Goal: Information Seeking & Learning: Learn about a topic

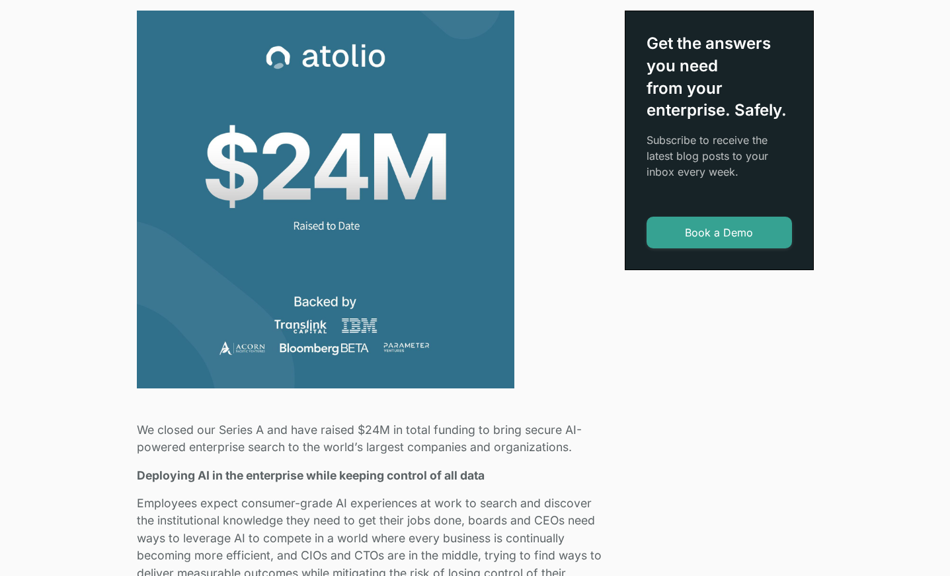
scroll to position [393, 0]
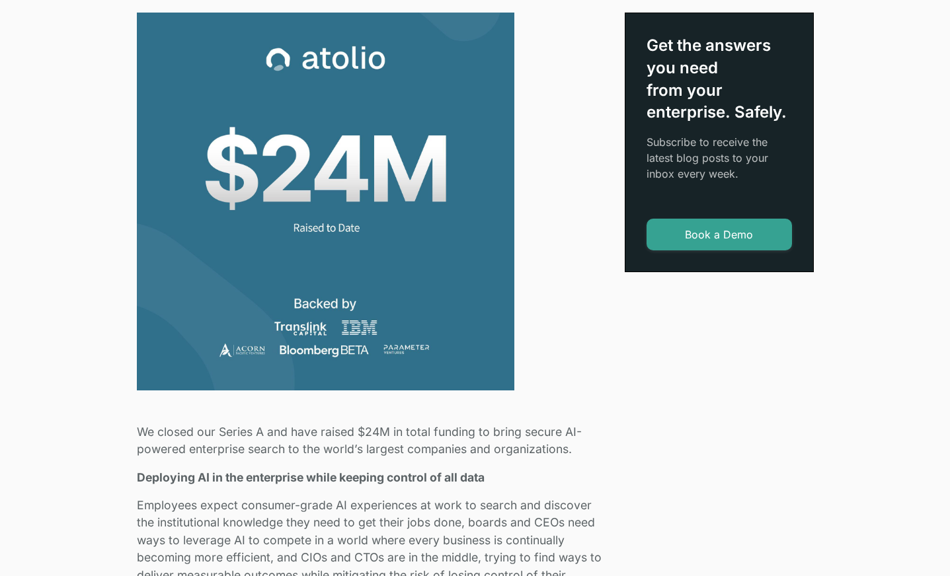
drag, startPoint x: 126, startPoint y: 428, endPoint x: 159, endPoint y: 432, distance: 33.4
drag, startPoint x: 136, startPoint y: 430, endPoint x: 573, endPoint y: 444, distance: 437.2
click at [573, 444] on p "We closed our Series A and have raised $24M in total funding to bring secure AI…" at bounding box center [373, 441] width 472 height 35
copy p "We closed our Series A and have raised $24M in total funding to bring secure AI…"
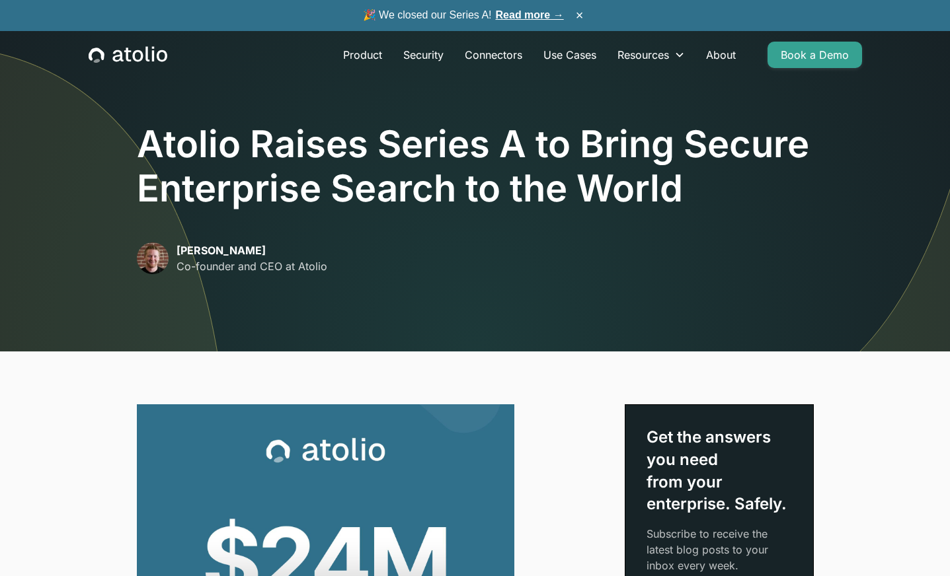
scroll to position [0, 0]
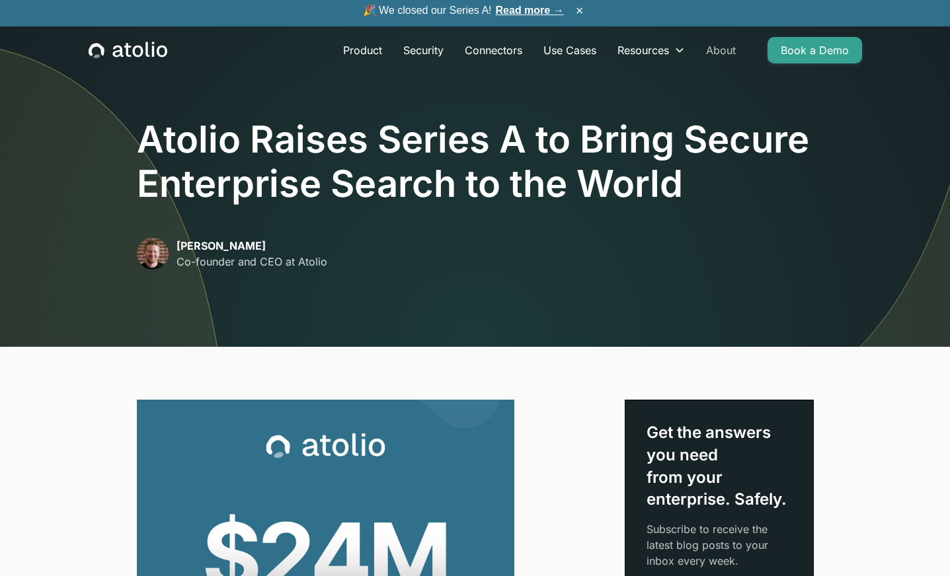
click at [727, 57] on link "About" at bounding box center [720, 50] width 51 height 26
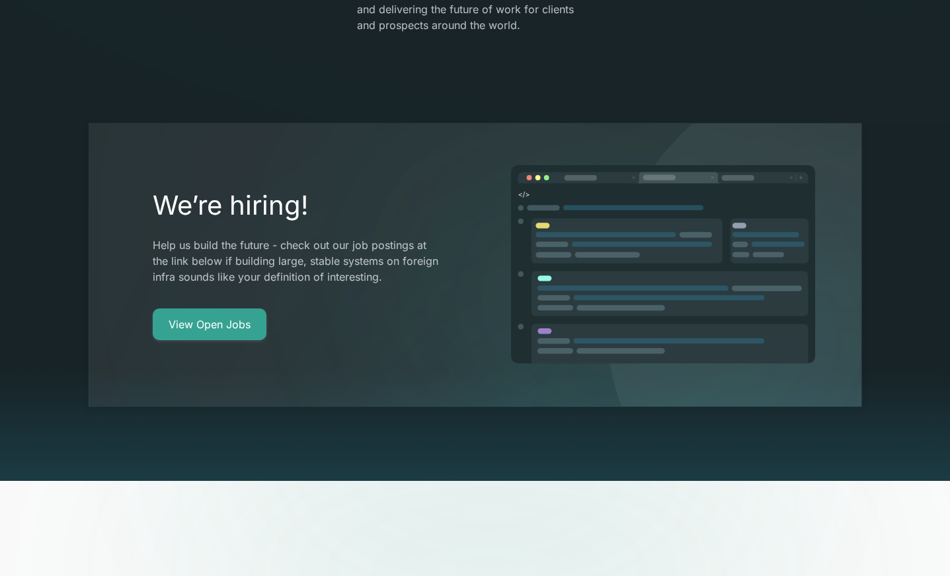
scroll to position [2504, 0]
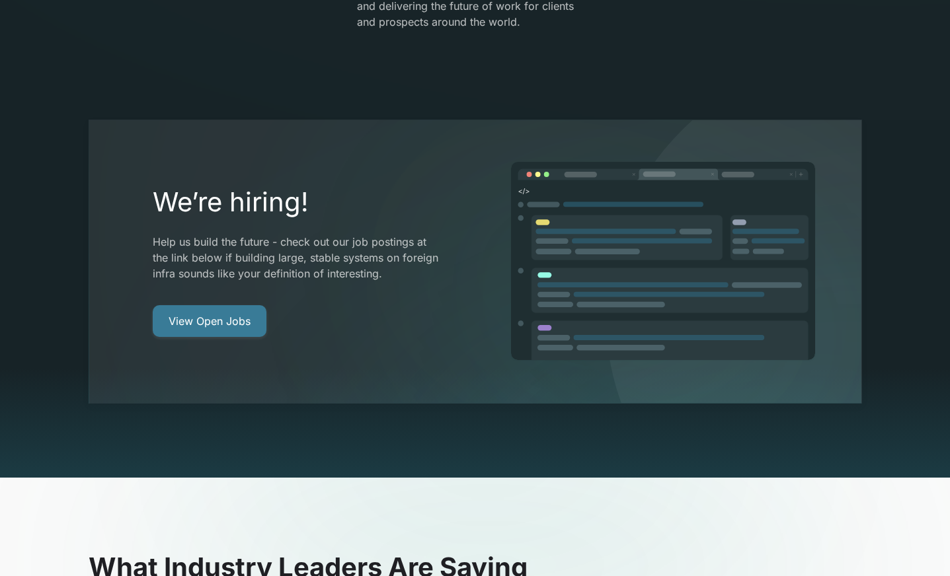
click at [233, 305] on link "View Open Jobs" at bounding box center [210, 321] width 114 height 32
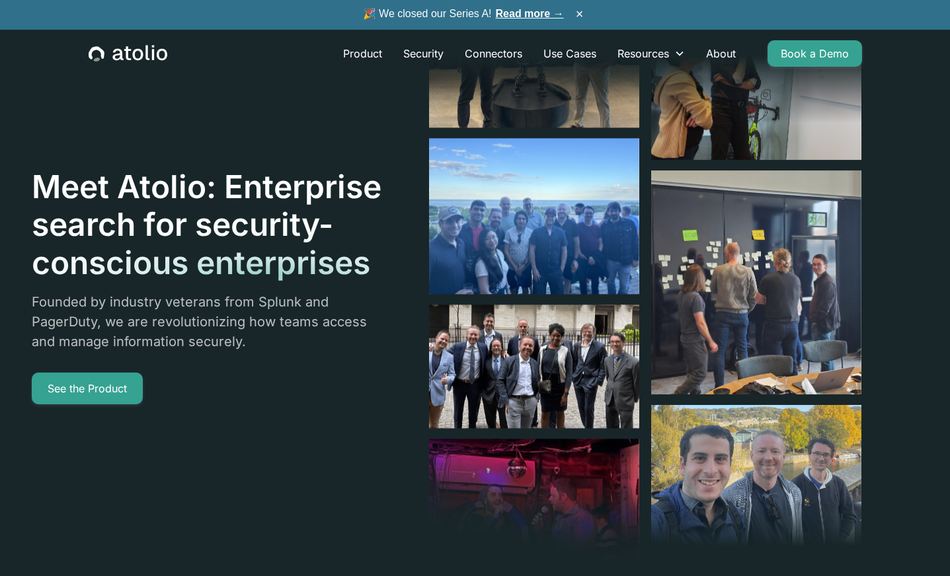
scroll to position [0, 0]
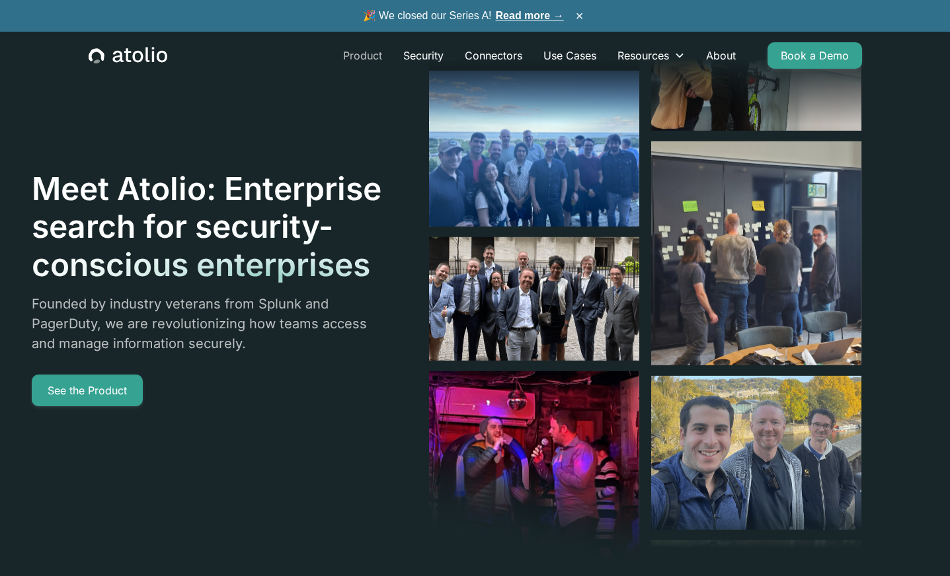
click at [365, 52] on link "Product" at bounding box center [363, 55] width 60 height 26
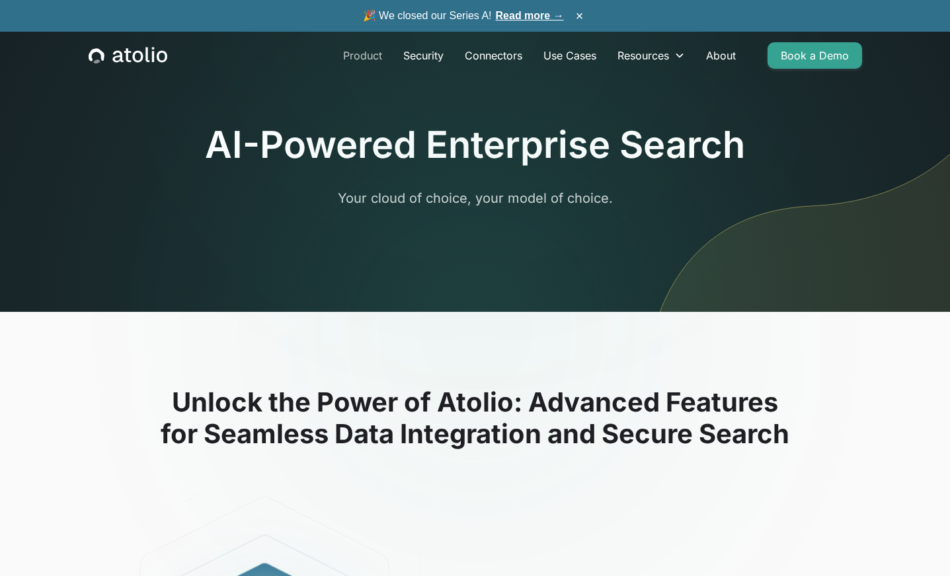
click at [369, 58] on link "Product" at bounding box center [363, 55] width 60 height 26
click at [422, 54] on link "Security" at bounding box center [423, 55] width 61 height 26
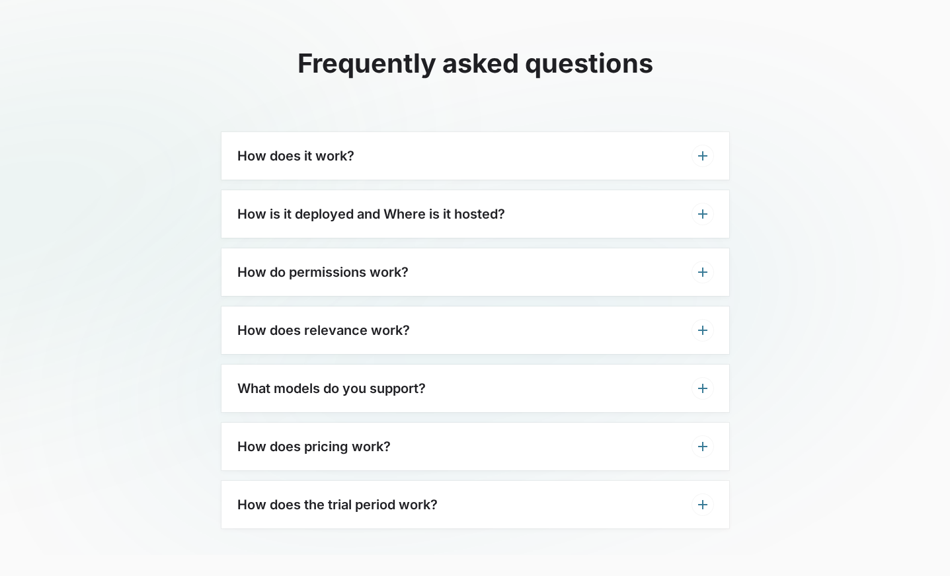
scroll to position [3167, 0]
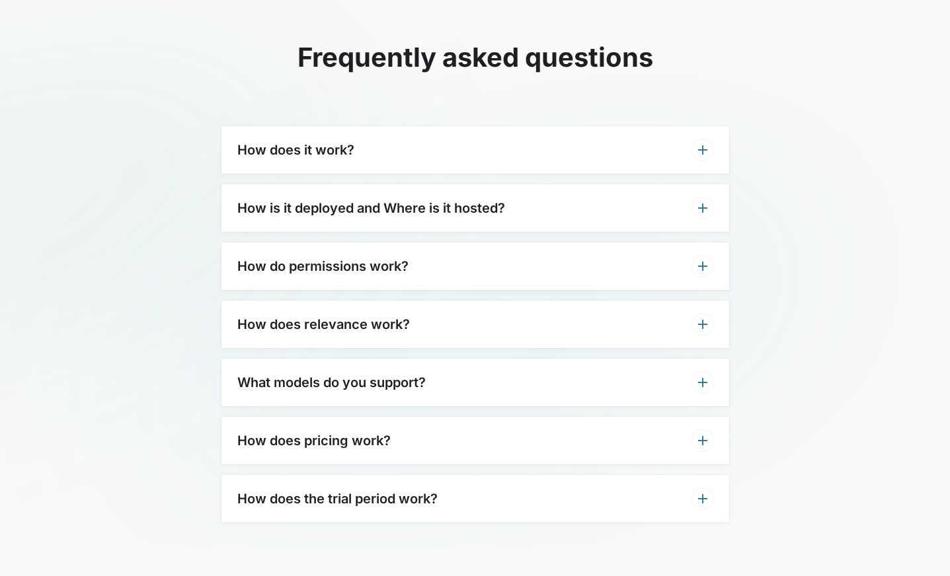
click at [682, 216] on div "How is it deployed and Where is it hosted?" at bounding box center [475, 208] width 508 height 48
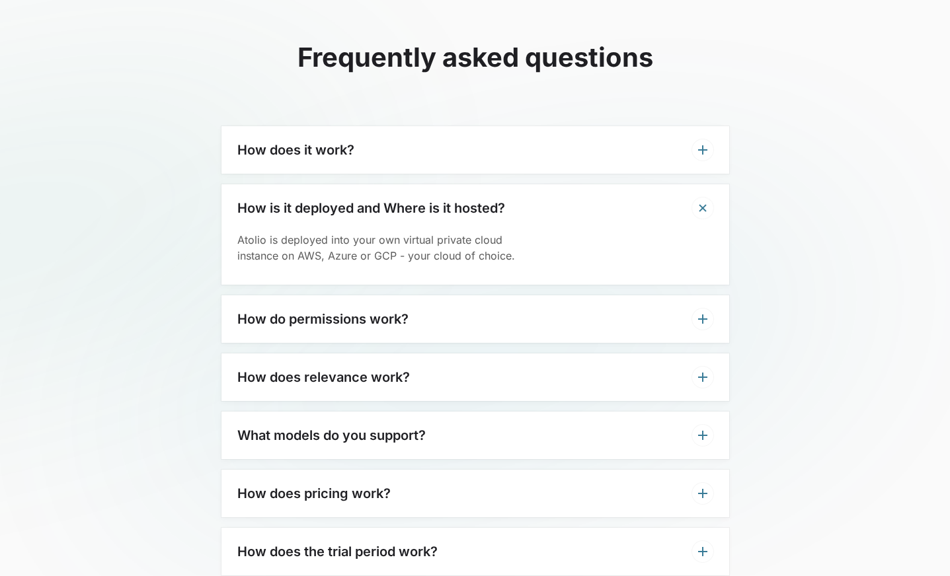
click at [707, 320] on icon at bounding box center [703, 319] width 16 height 16
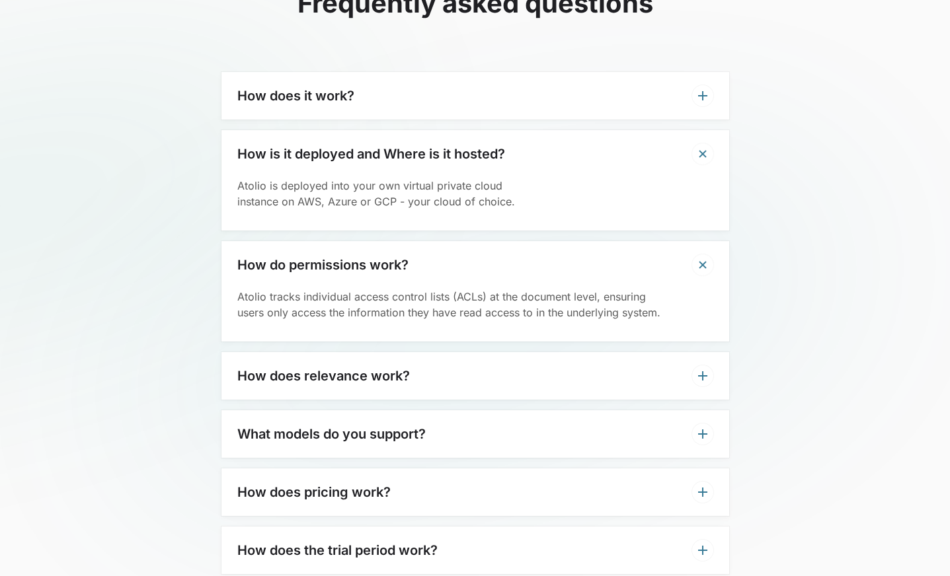
scroll to position [3237, 0]
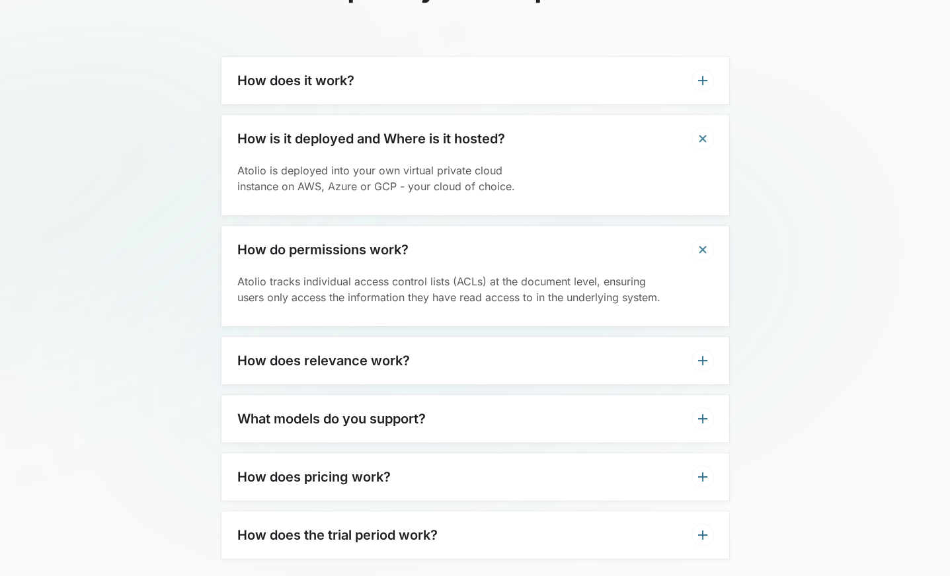
click at [705, 358] on icon at bounding box center [703, 361] width 16 height 16
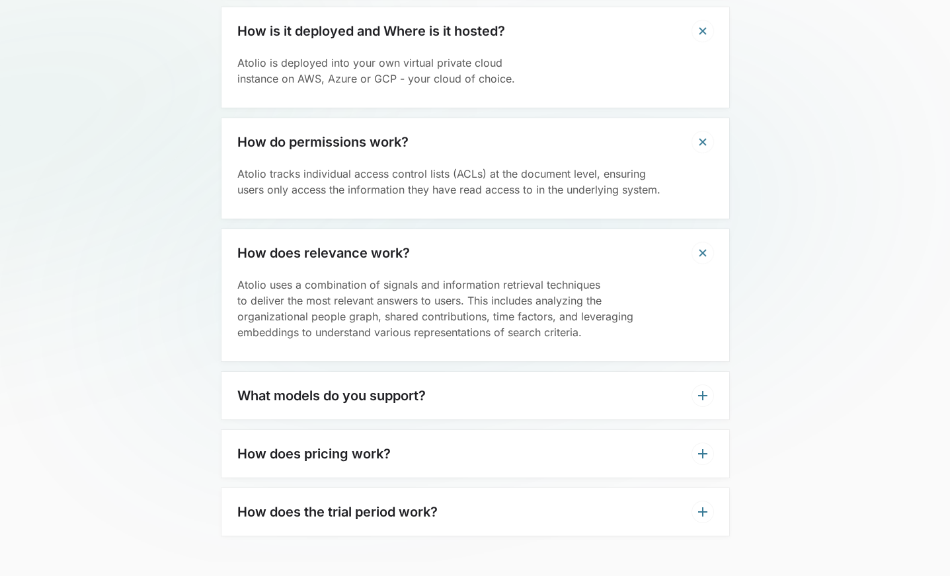
scroll to position [3349, 0]
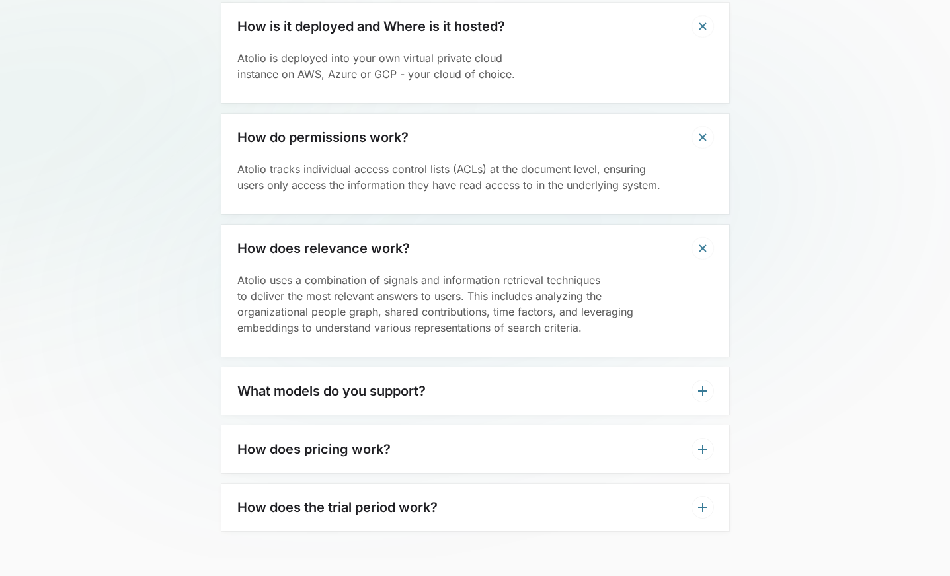
click at [701, 390] on icon at bounding box center [702, 391] width 9 height 9
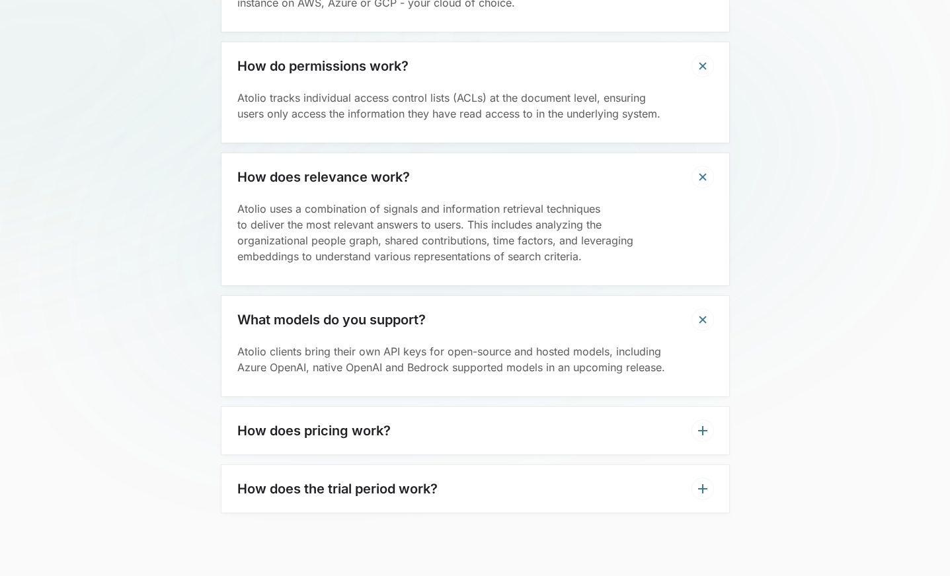
scroll to position [3430, 0]
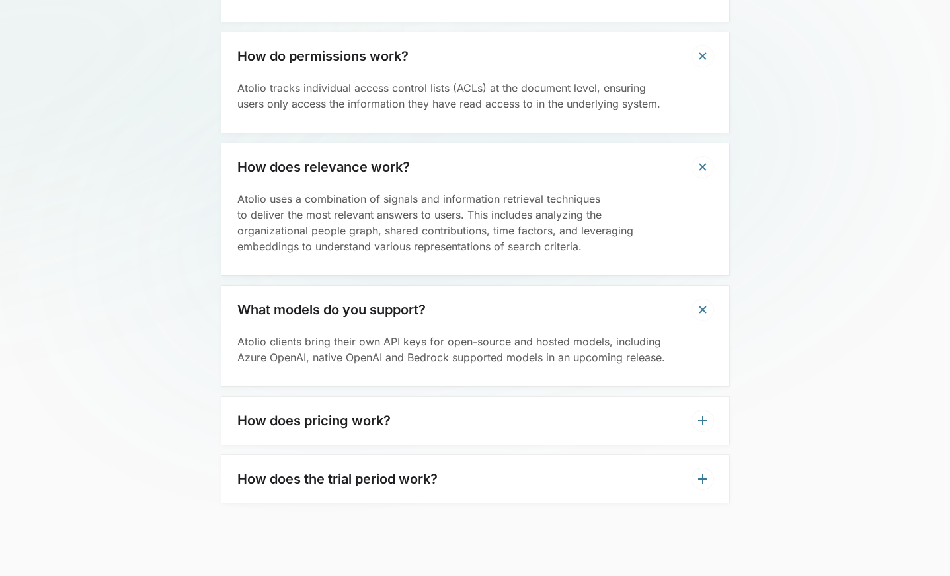
click at [709, 420] on icon at bounding box center [703, 421] width 16 height 16
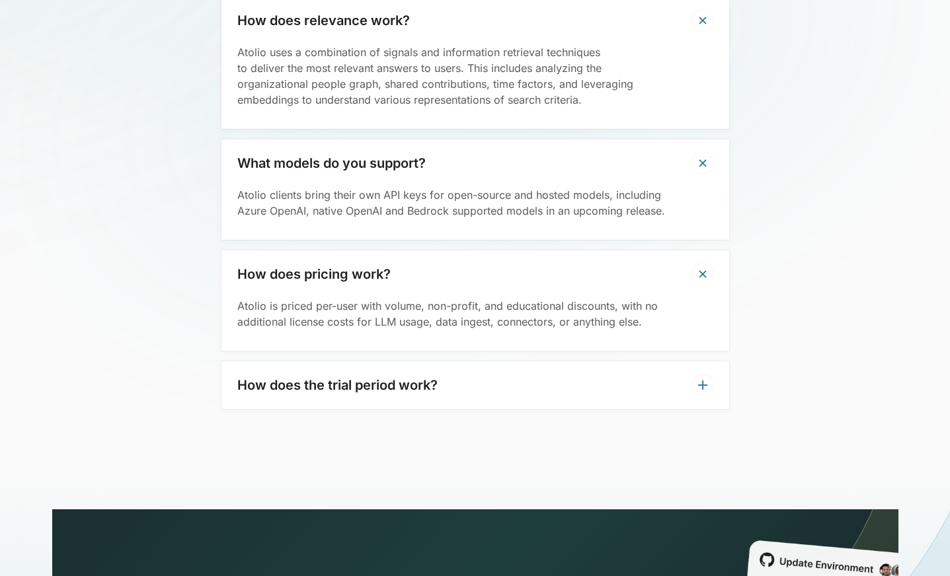
scroll to position [3584, 0]
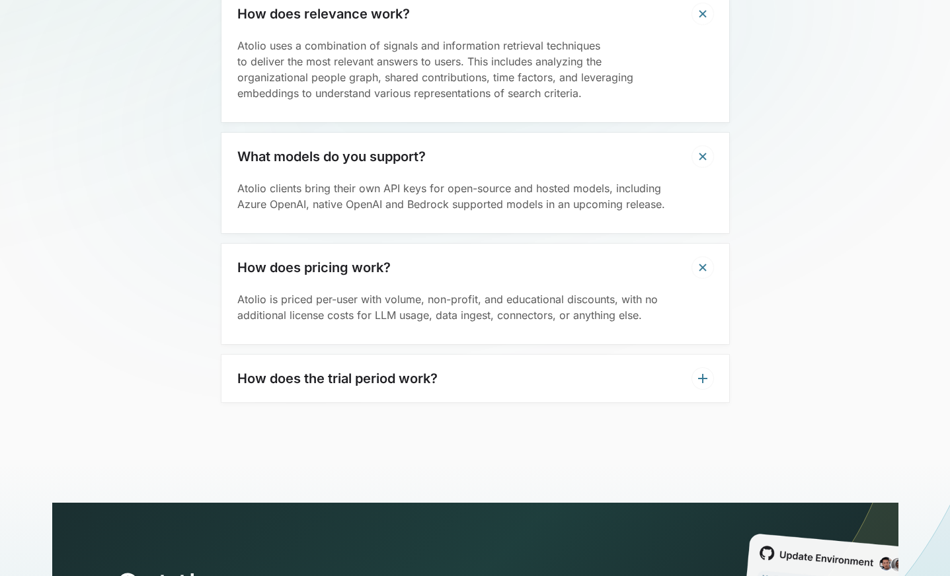
click at [710, 391] on div "How does the trial period work?" at bounding box center [475, 379] width 508 height 48
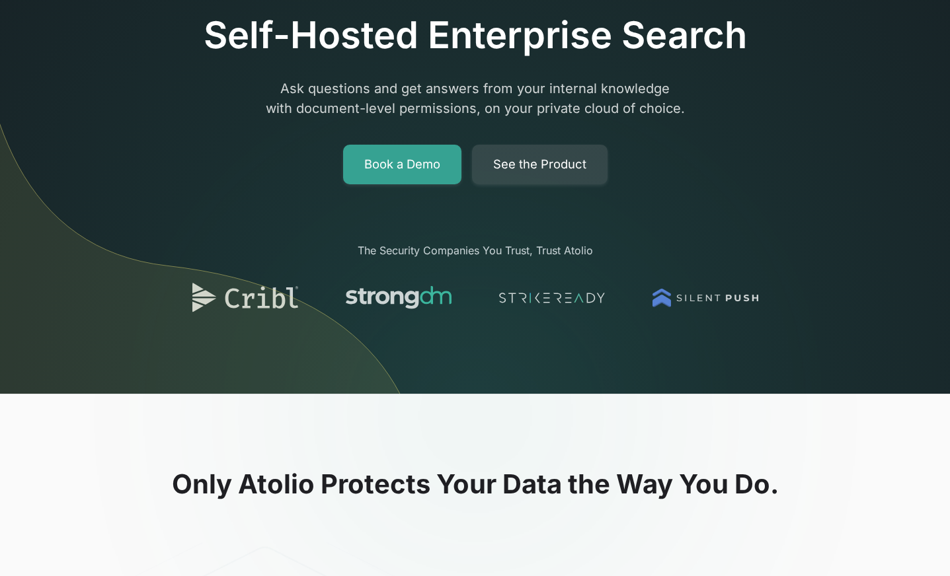
scroll to position [0, 0]
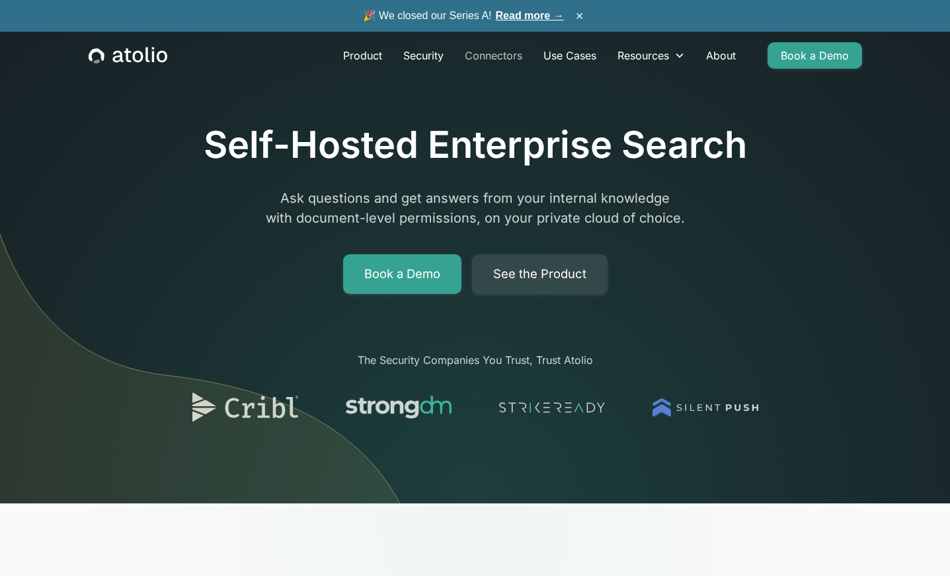
click at [493, 58] on link "Connectors" at bounding box center [493, 55] width 79 height 26
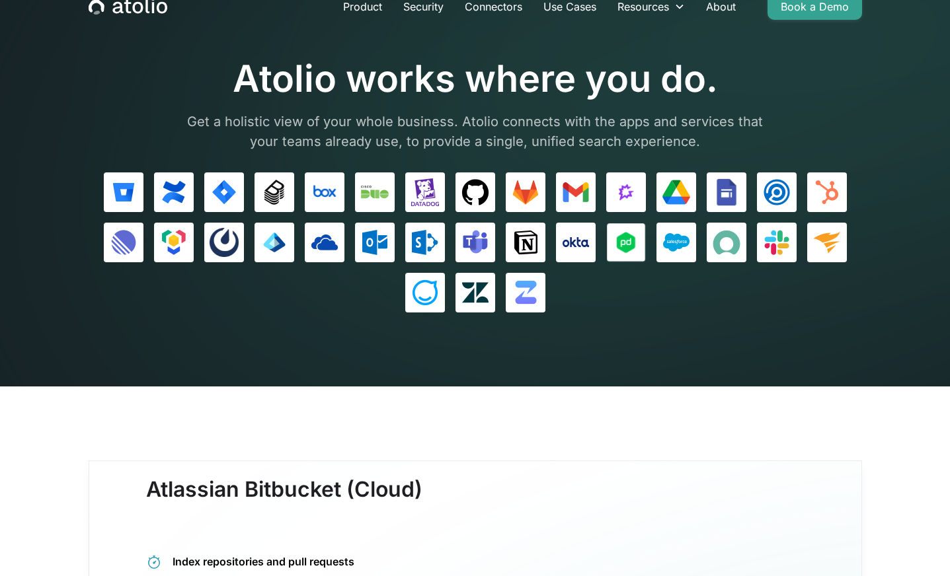
scroll to position [48, 0]
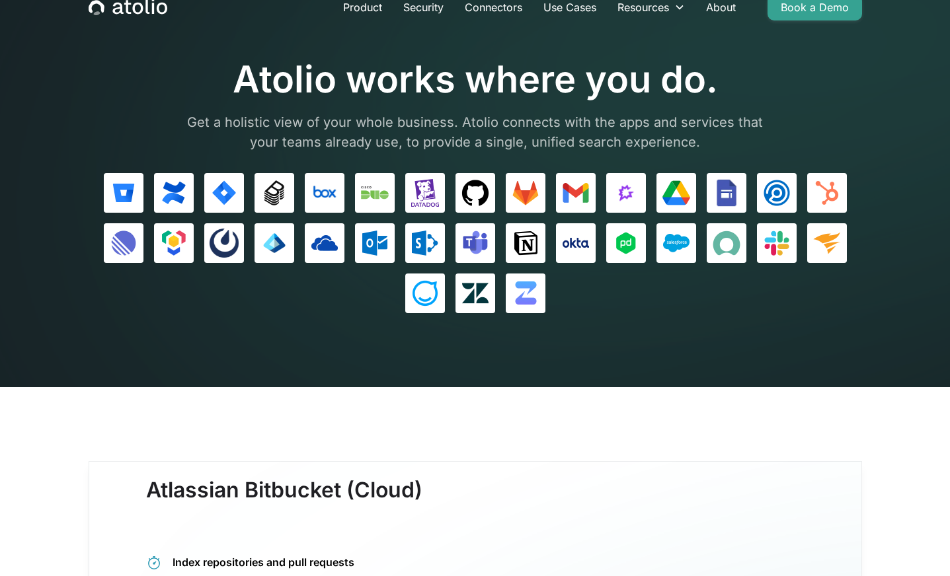
click at [127, 194] on img at bounding box center [123, 192] width 29 height 29
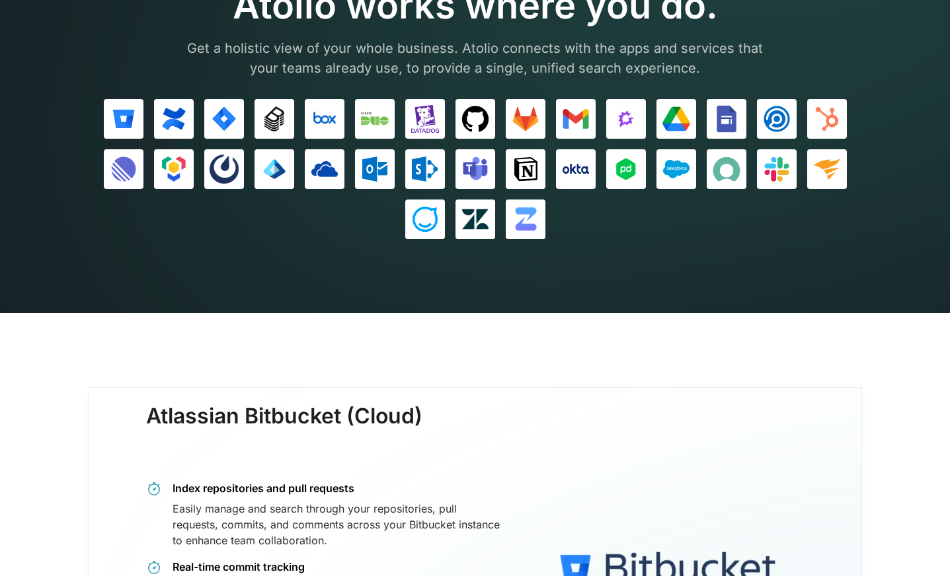
scroll to position [0, 0]
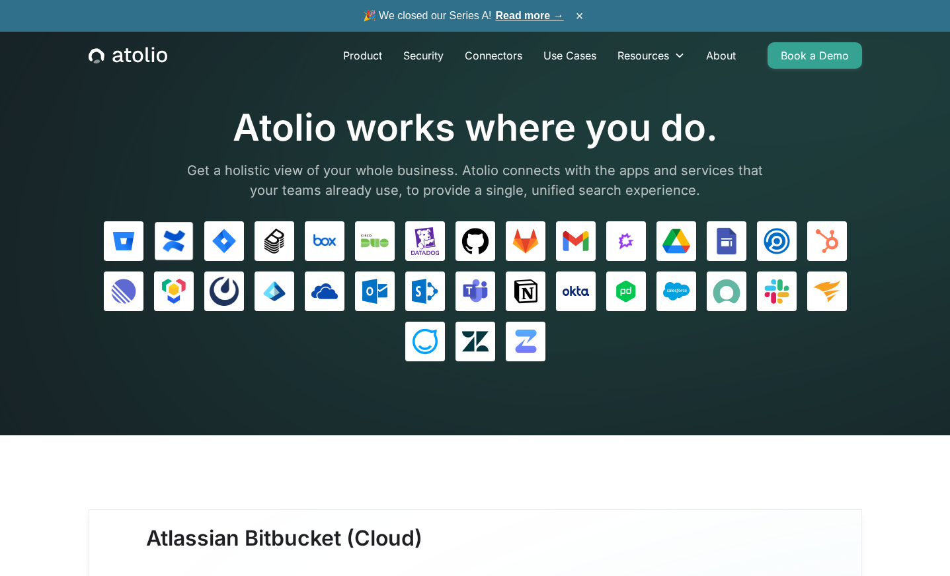
click at [169, 229] on img at bounding box center [173, 241] width 28 height 28
click at [567, 55] on link "Use Cases" at bounding box center [570, 55] width 74 height 26
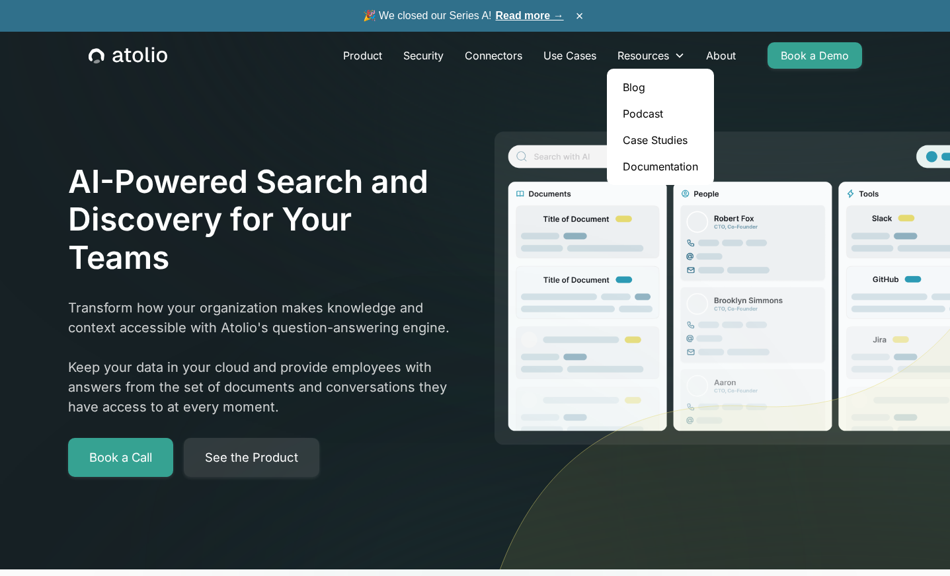
click at [643, 136] on link "Case Studies" at bounding box center [660, 140] width 97 height 26
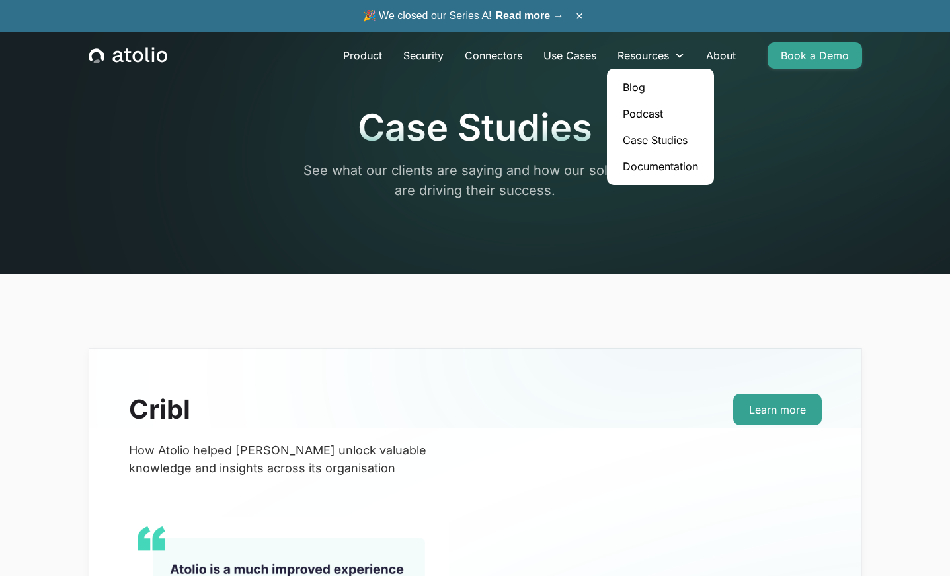
click at [670, 167] on link "Documentation" at bounding box center [660, 166] width 97 height 26
click at [635, 86] on link "Blog" at bounding box center [660, 87] width 97 height 26
